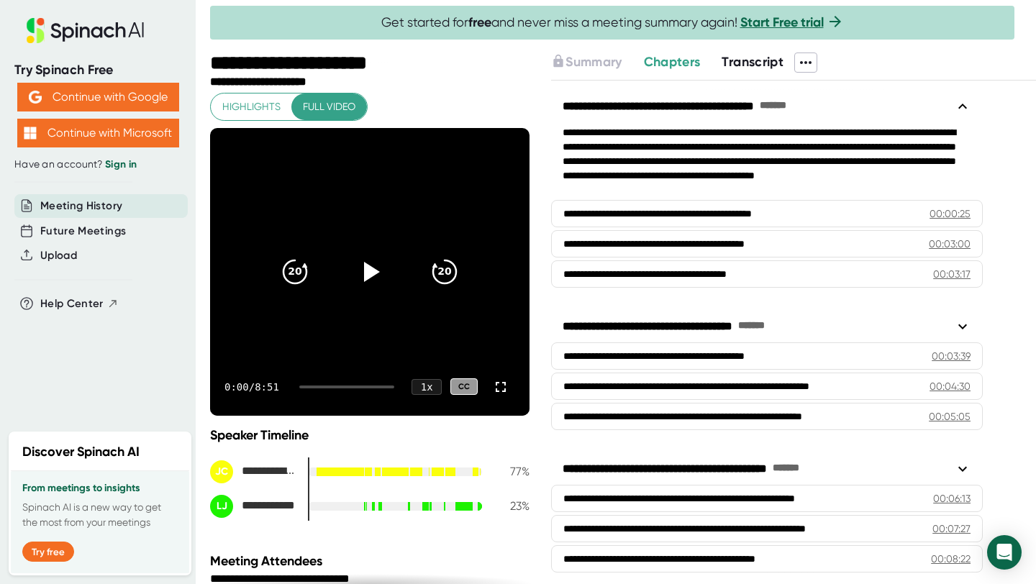
click at [811, 63] on icon at bounding box center [805, 62] width 17 height 17
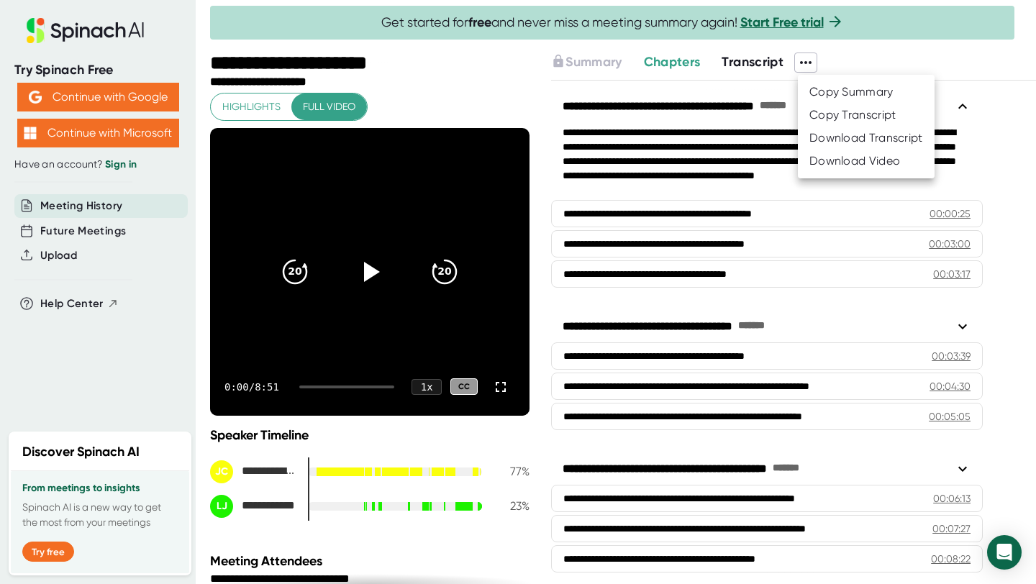
click at [496, 91] on div at bounding box center [518, 292] width 1036 height 584
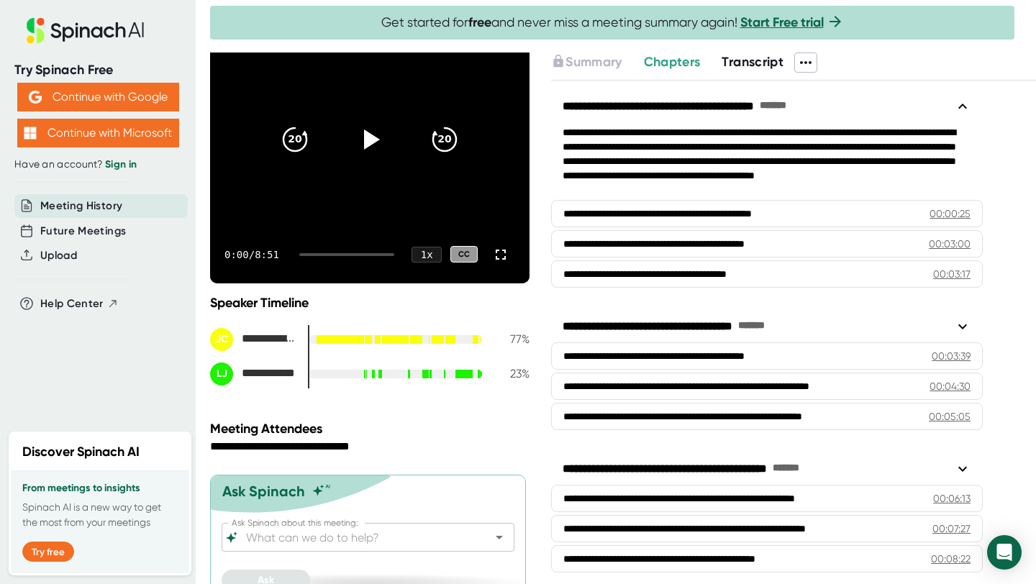
scroll to position [153, 0]
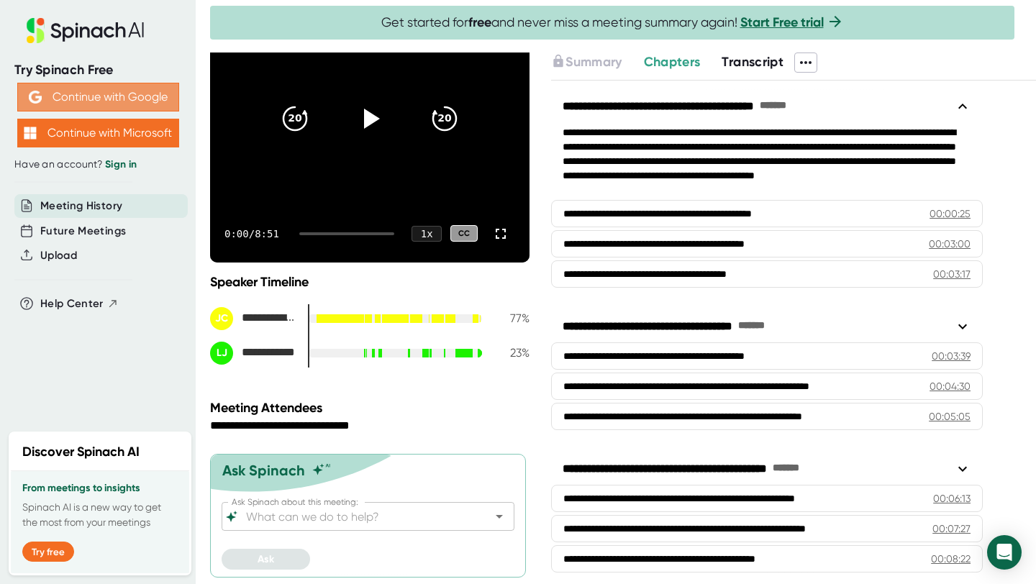
click at [112, 91] on button "Continue with Google" at bounding box center [98, 97] width 162 height 29
click at [132, 95] on button "Continue with Google" at bounding box center [98, 97] width 162 height 29
